Goal: Use online tool/utility: Use online tool/utility

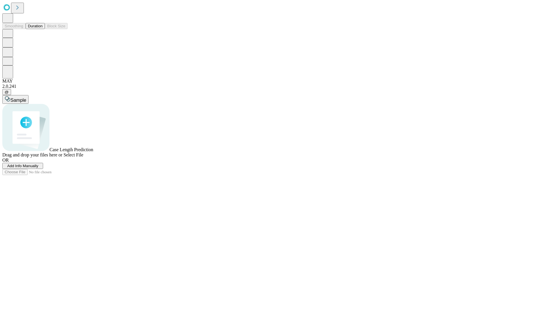
click at [42, 29] on button "Duration" at bounding box center [35, 26] width 19 height 6
click at [26, 98] on span "Sample" at bounding box center [18, 100] width 16 height 5
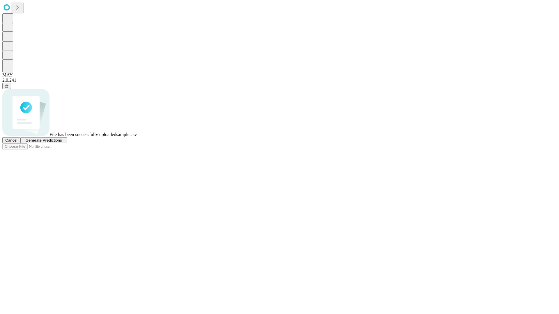
click at [62, 143] on span "Generate Predictions" at bounding box center [43, 140] width 36 height 4
